Goal: Transaction & Acquisition: Purchase product/service

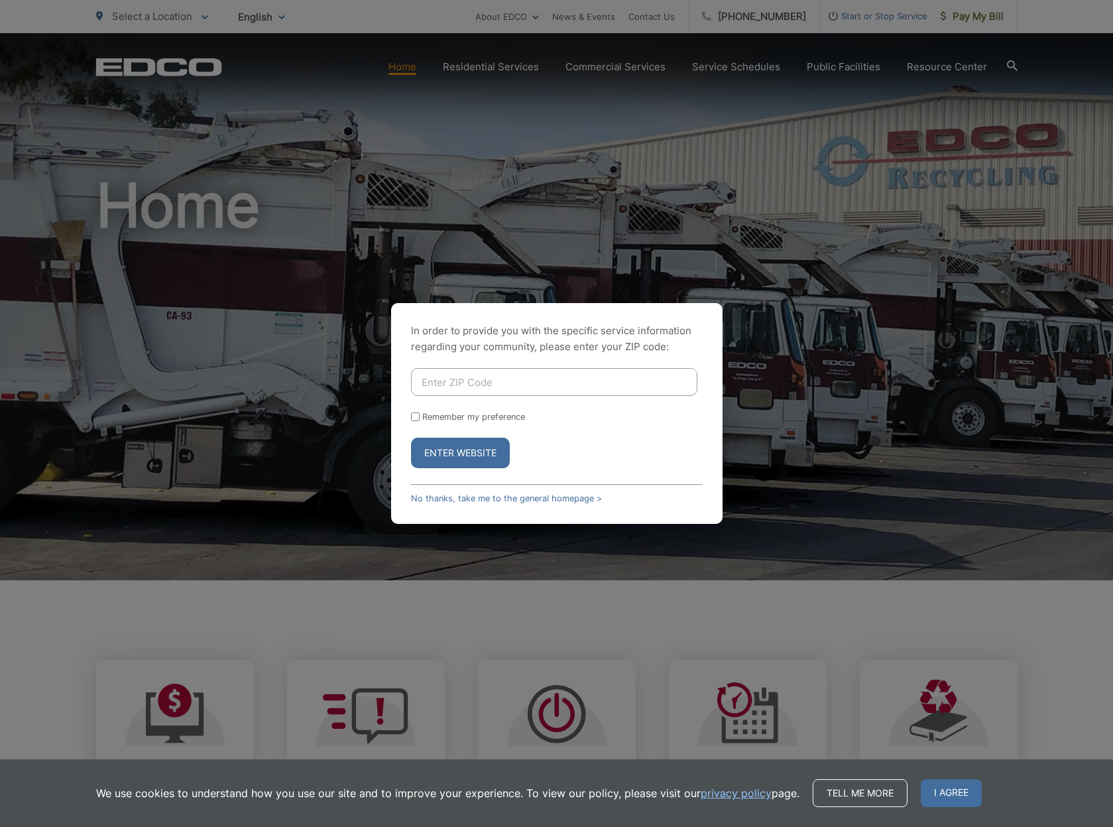
click at [499, 380] on input "Enter ZIP Code" at bounding box center [554, 382] width 286 height 28
type input "92019"
click at [416, 418] on input "Remember my preference" at bounding box center [415, 416] width 9 height 9
checkbox input "true"
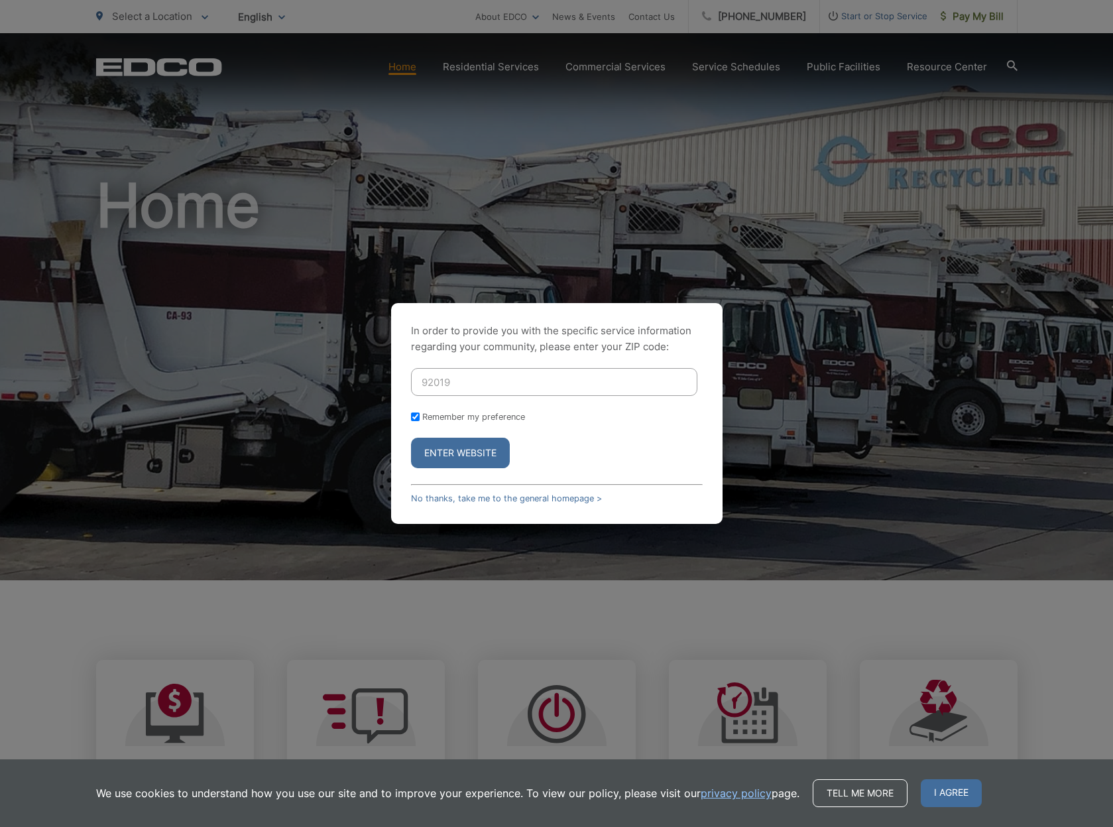
click at [485, 447] on button "Enter Website" at bounding box center [460, 452] width 99 height 30
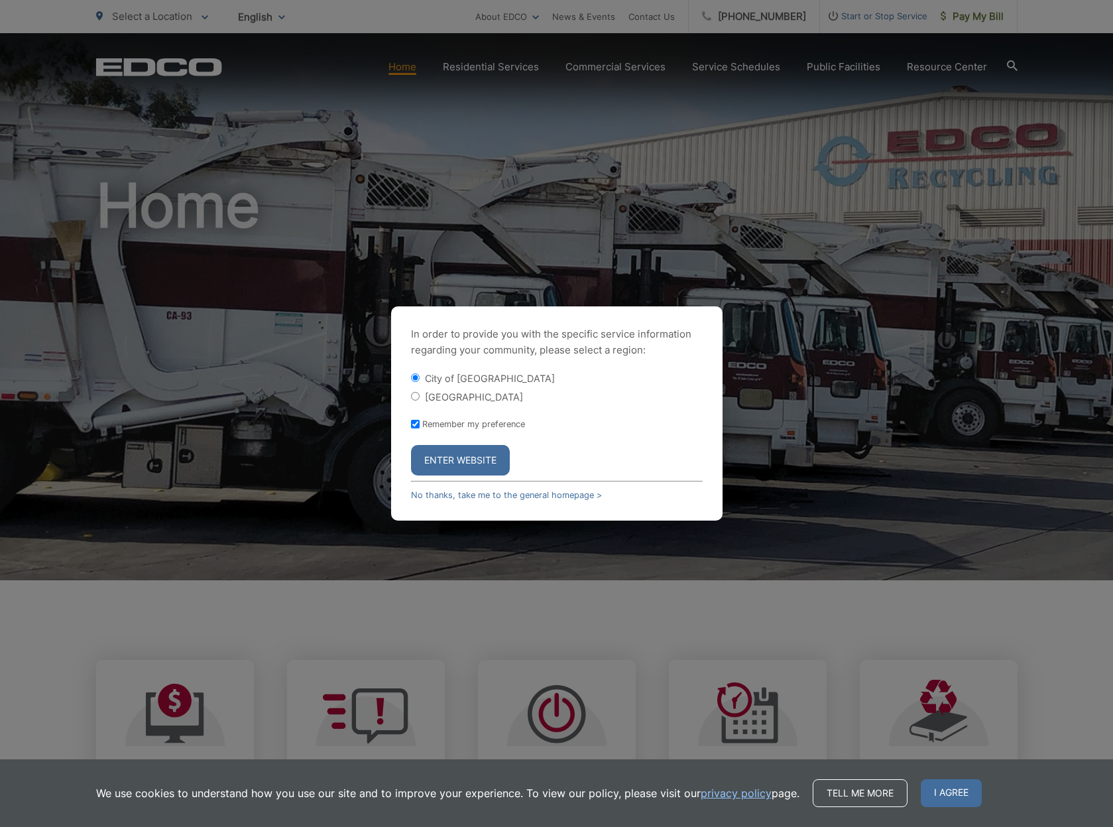
click at [471, 455] on button "Enter Website" at bounding box center [460, 460] width 99 height 30
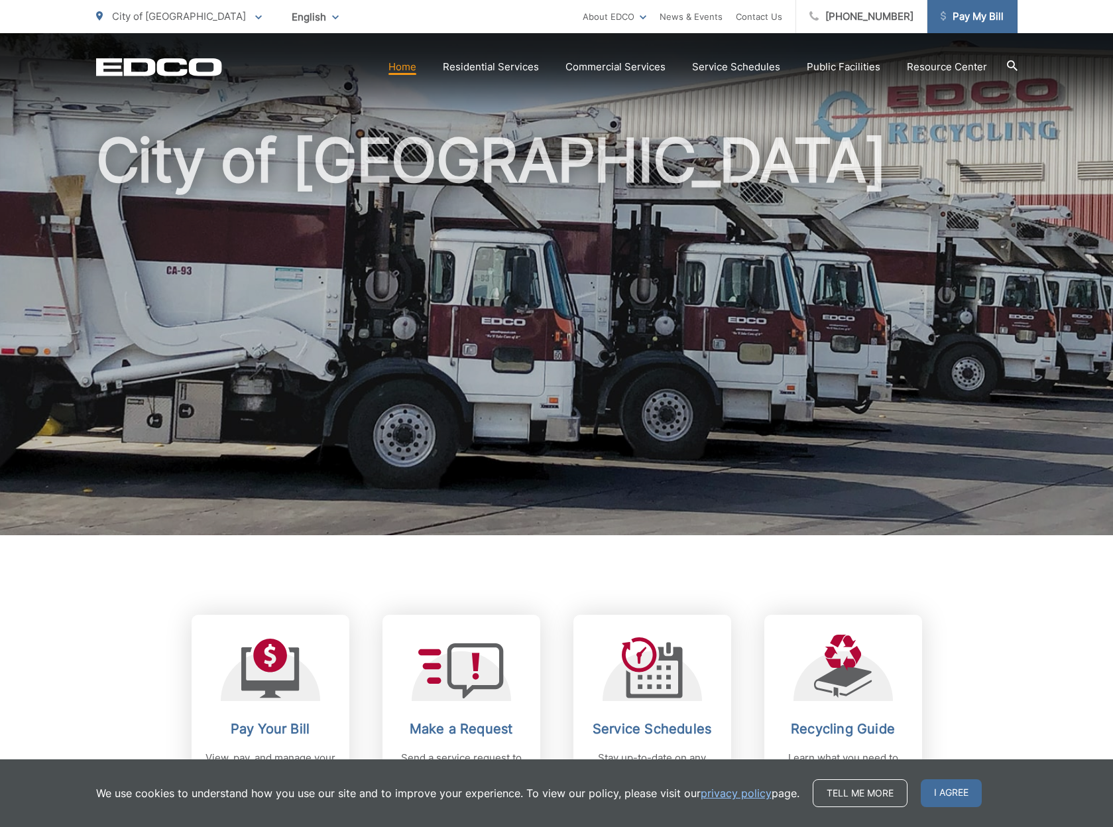
scroll to position [40, 0]
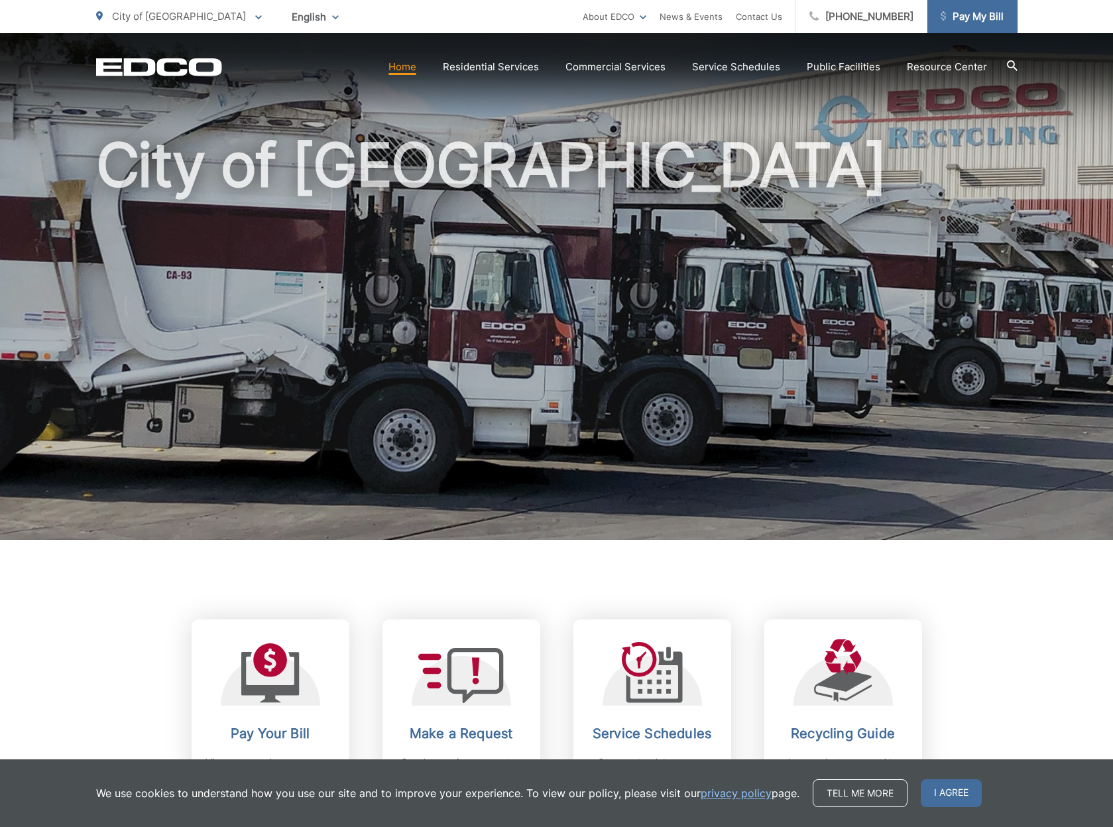
click at [990, 12] on span "Pay My Bill" at bounding box center [972, 17] width 63 height 16
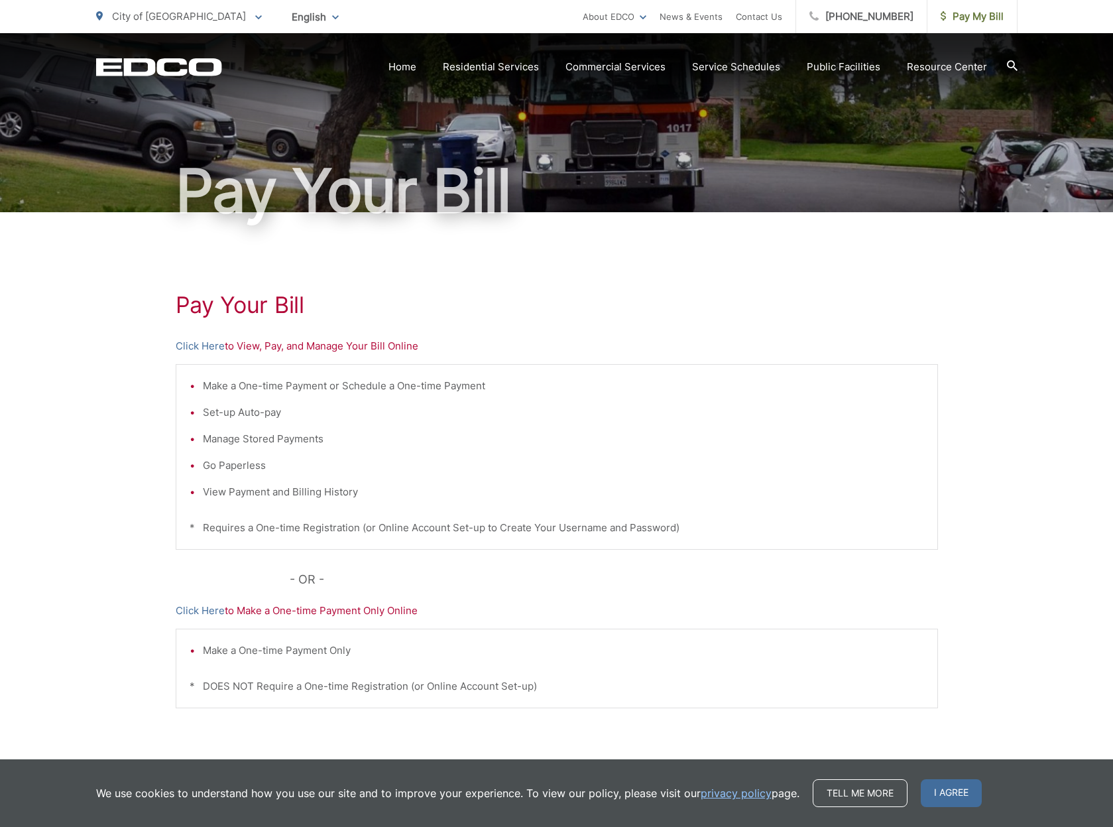
scroll to position [54, 0]
click at [207, 343] on link "Click Here" at bounding box center [200, 345] width 49 height 16
